Goal: Transaction & Acquisition: Book appointment/travel/reservation

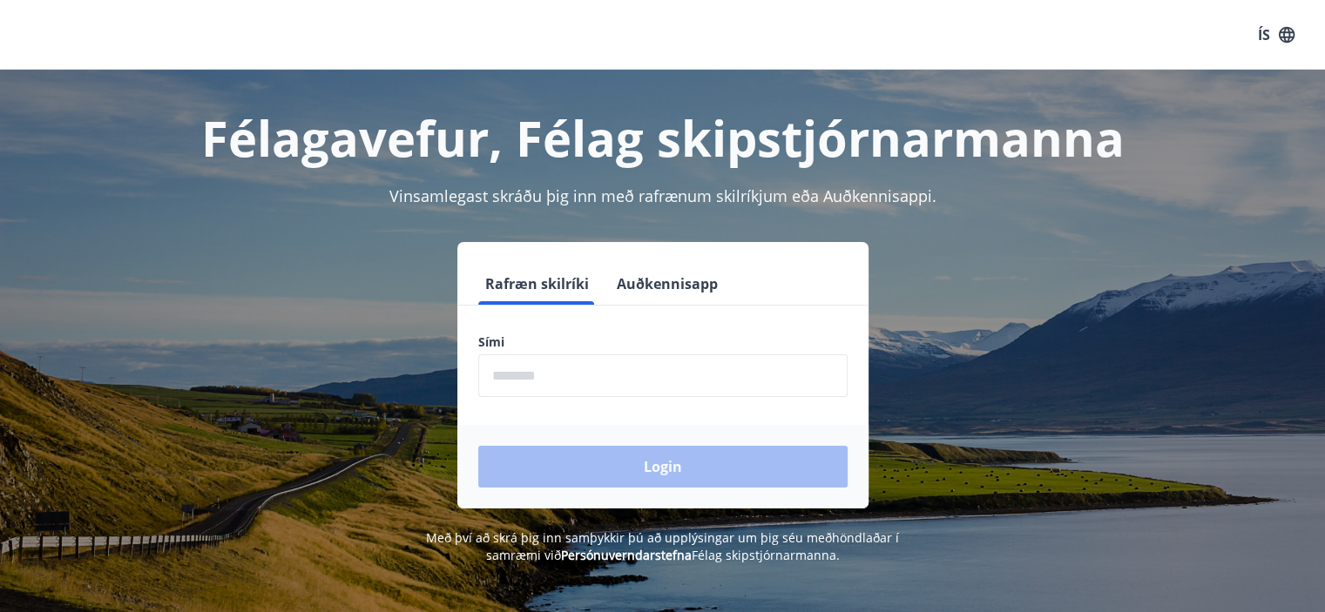
click at [606, 364] on input "phone" at bounding box center [662, 375] width 369 height 43
type input "********"
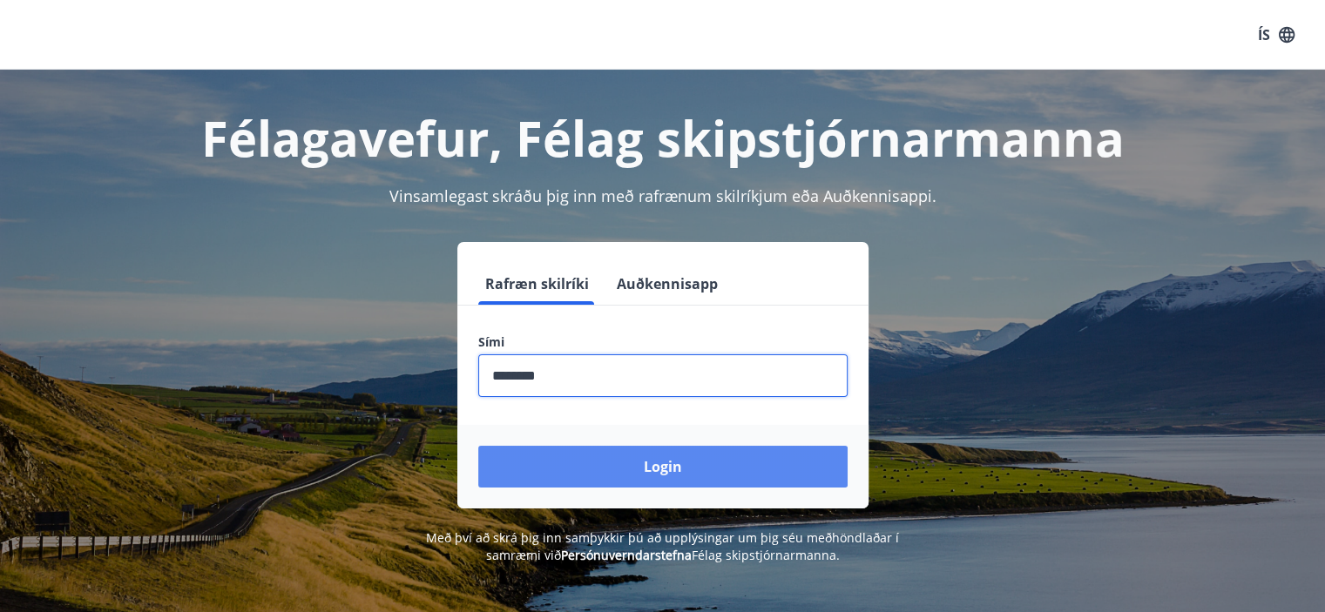
click at [668, 459] on button "Login" at bounding box center [662, 467] width 369 height 42
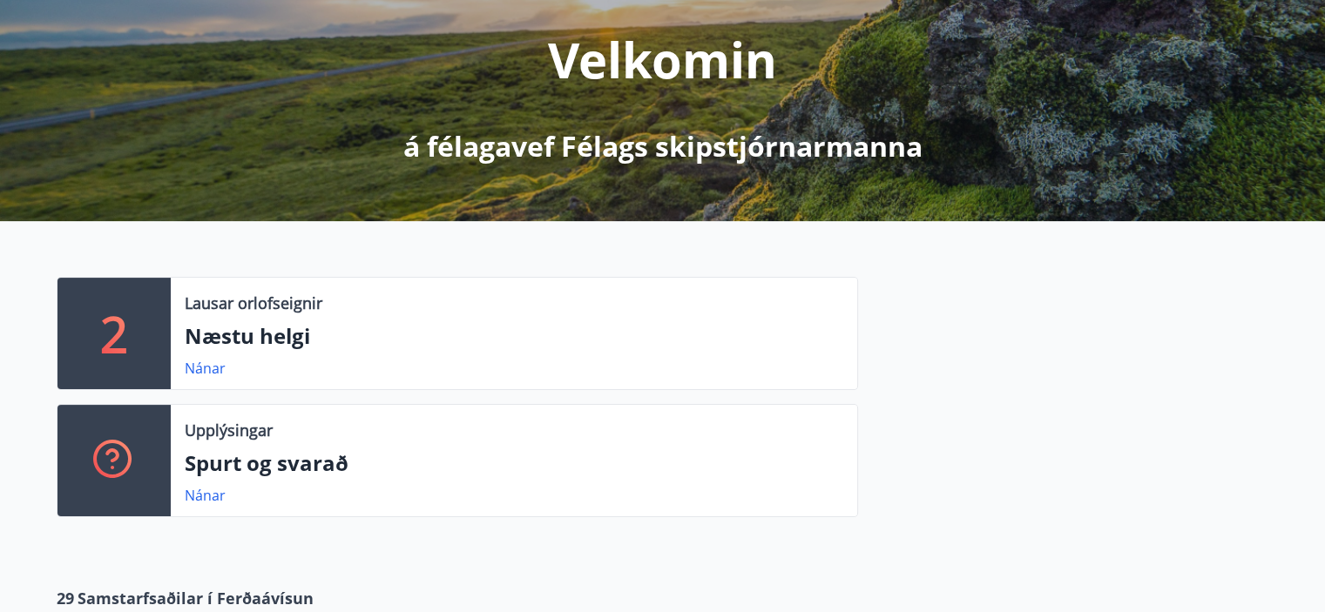
scroll to position [261, 0]
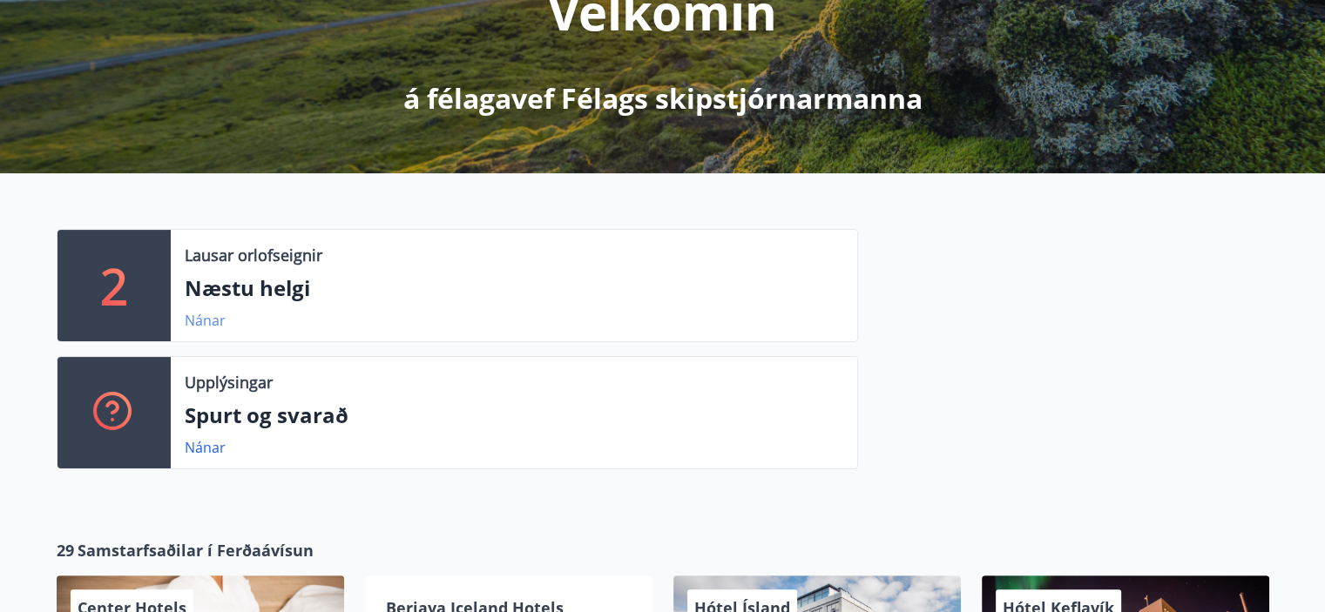
click at [199, 320] on link "Nánar" at bounding box center [205, 320] width 41 height 19
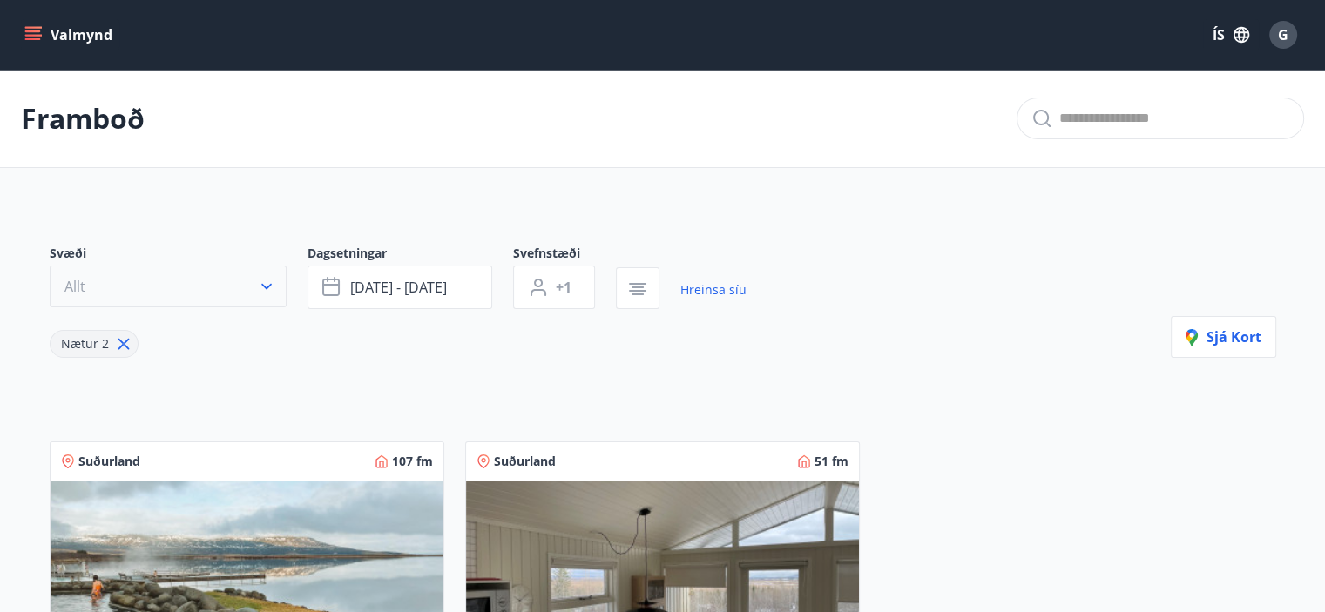
click at [268, 278] on icon "button" at bounding box center [266, 286] width 17 height 17
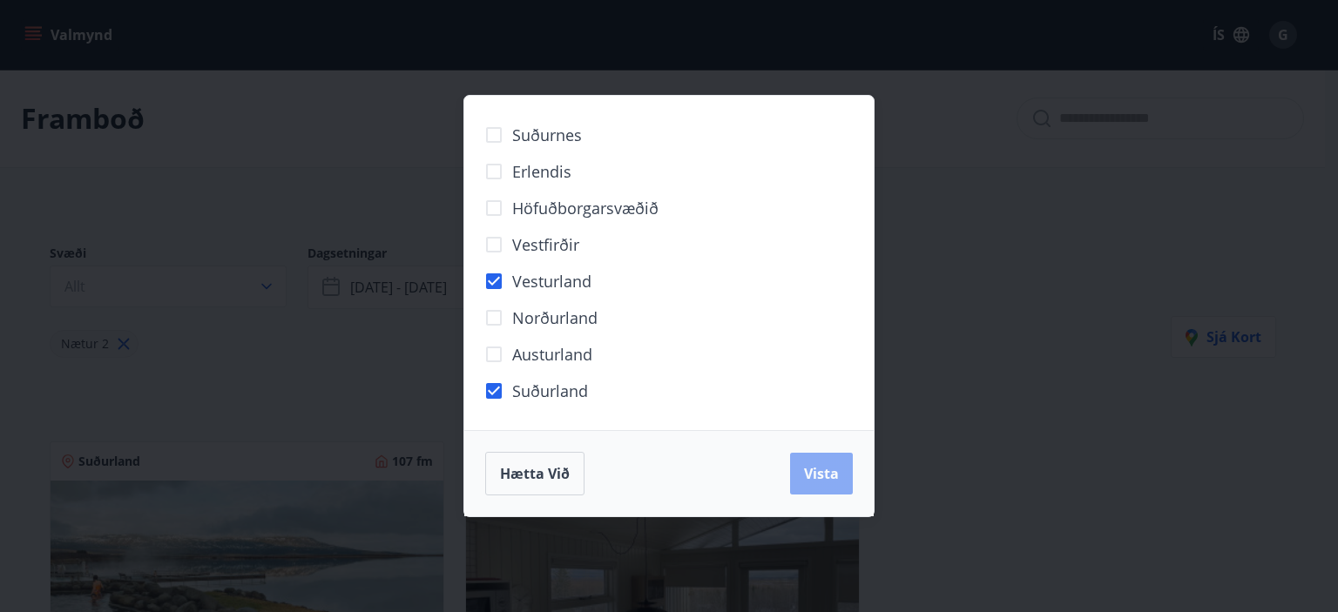
click at [831, 479] on span "Vista" at bounding box center [821, 473] width 35 height 19
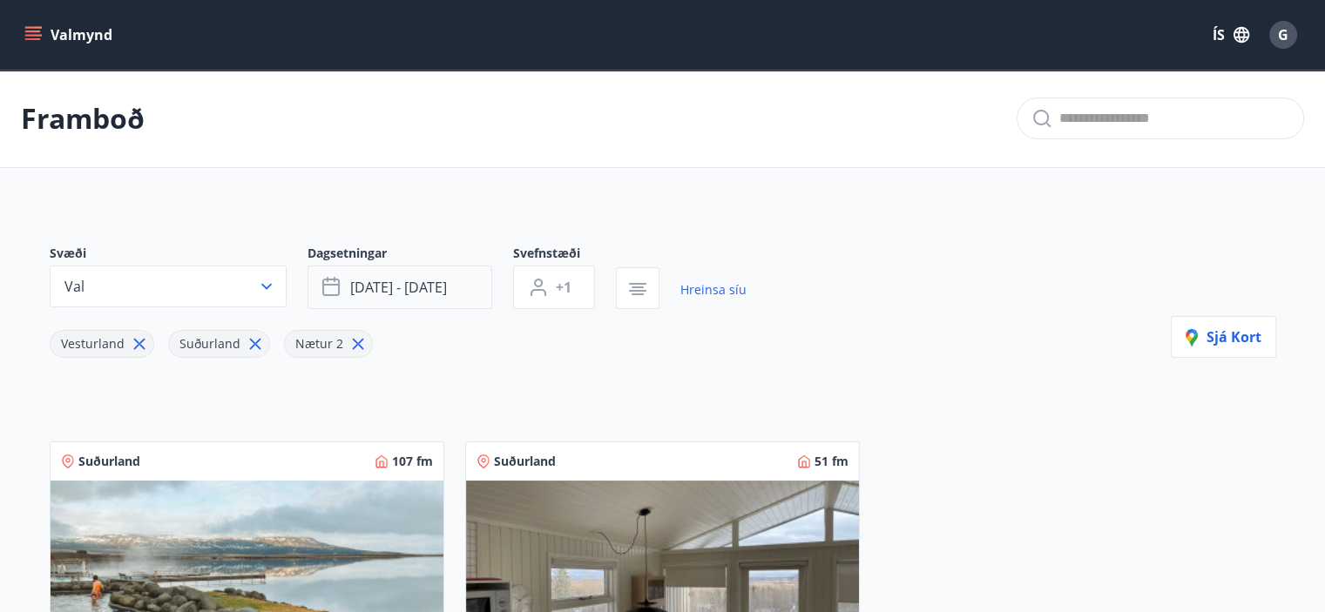
click at [426, 284] on span "[DATE] - [DATE]" at bounding box center [398, 287] width 97 height 19
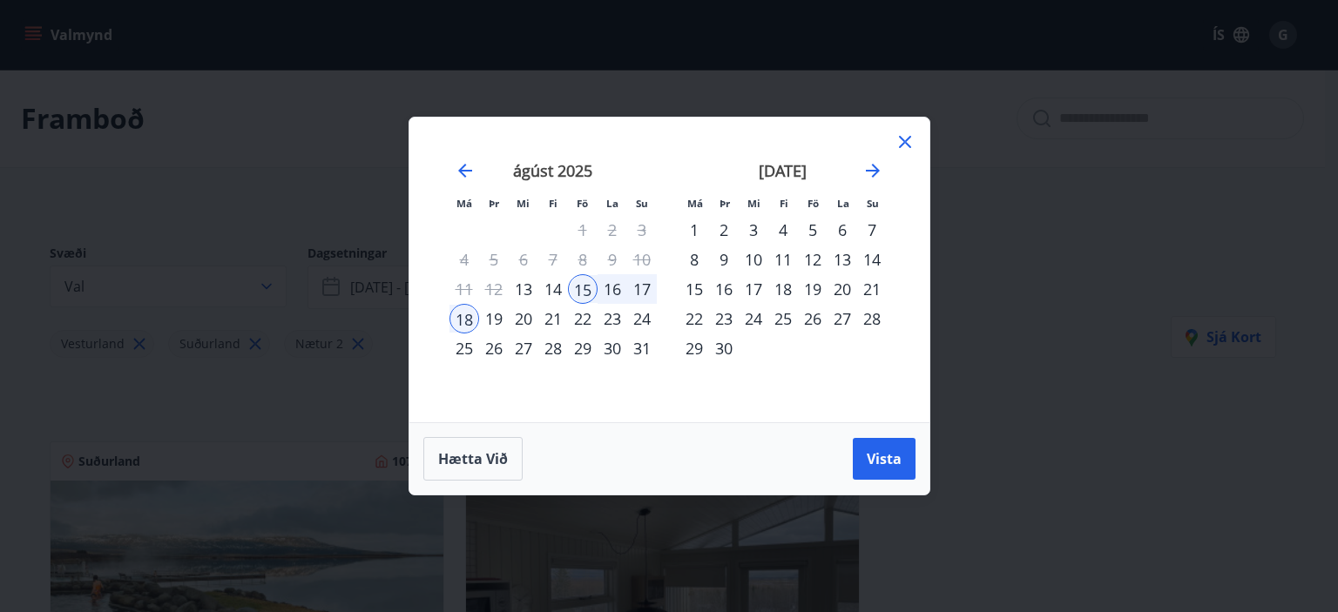
click at [582, 316] on div "22" at bounding box center [583, 319] width 30 height 30
click at [641, 318] on div "24" at bounding box center [642, 319] width 30 height 30
click at [880, 457] on span "Vista" at bounding box center [883, 458] width 35 height 19
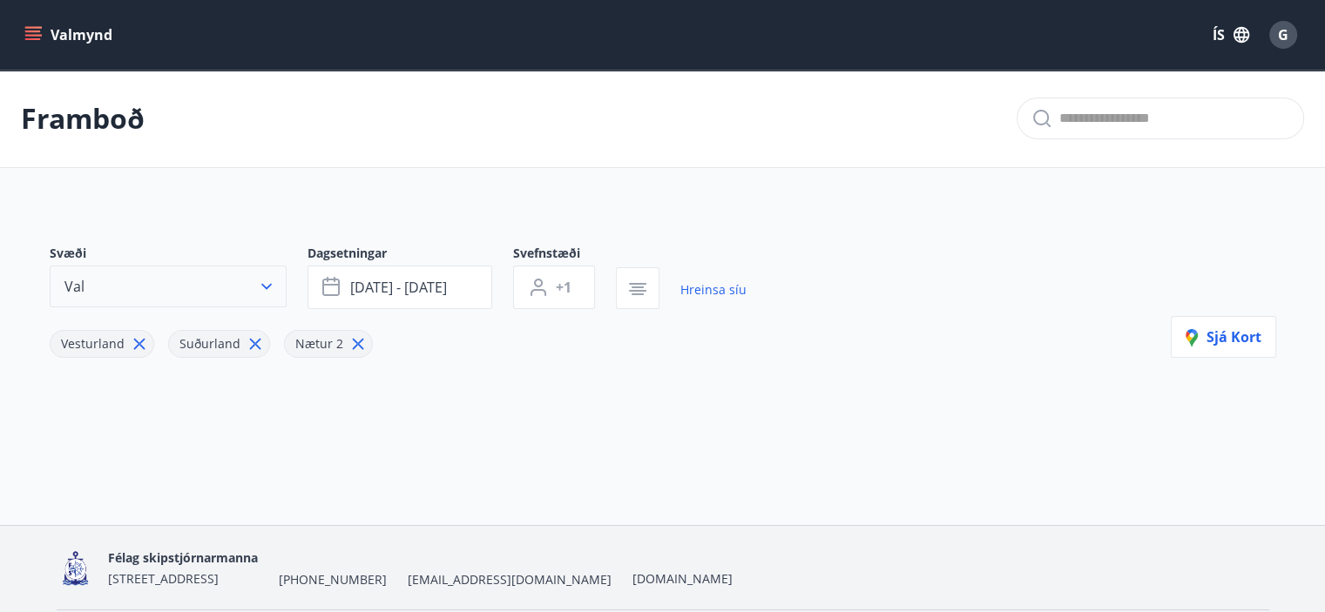
click at [258, 281] on icon "button" at bounding box center [266, 286] width 17 height 17
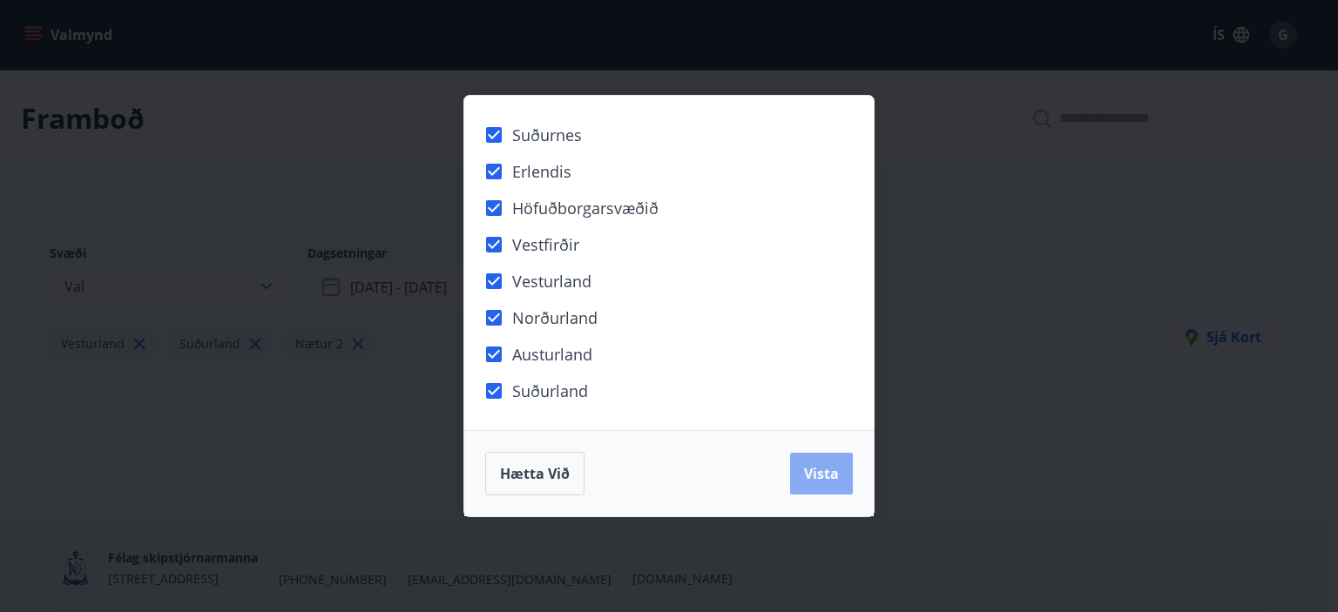
click at [815, 467] on span "Vista" at bounding box center [821, 473] width 35 height 19
